Goal: Check status: Check status

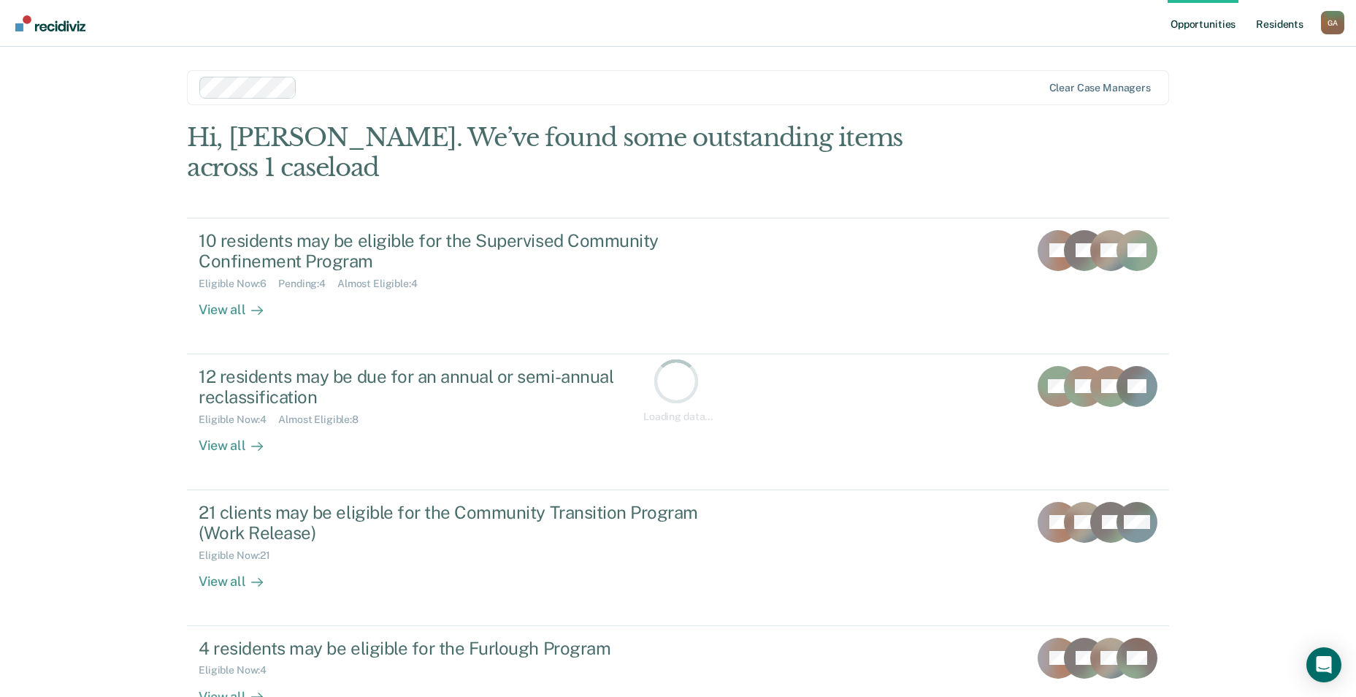
click at [1285, 29] on link "Resident s" at bounding box center [1279, 23] width 53 height 47
